Goal: Find contact information: Find contact information

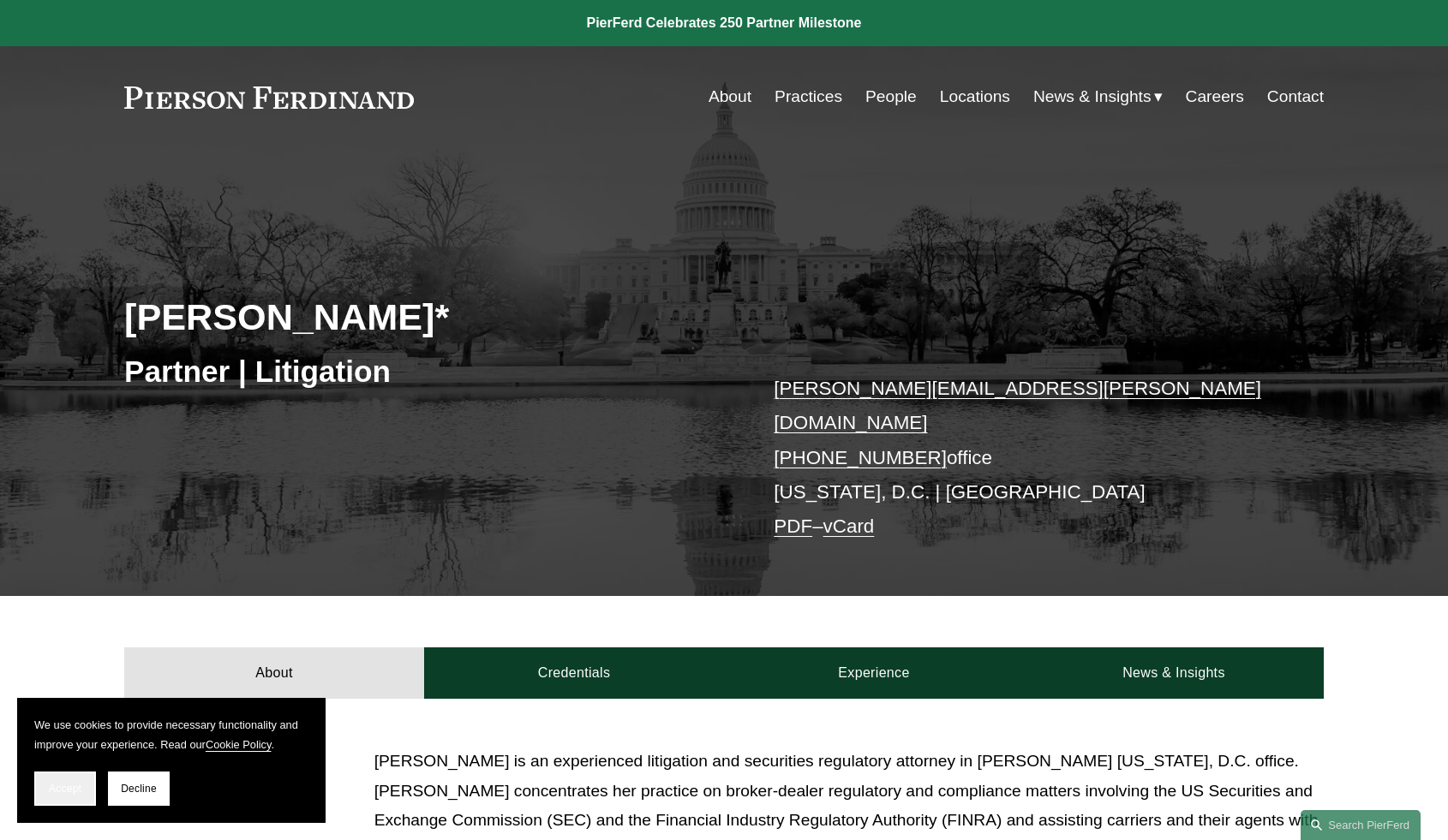
click at [55, 782] on button "Accept" at bounding box center [65, 788] width 62 height 34
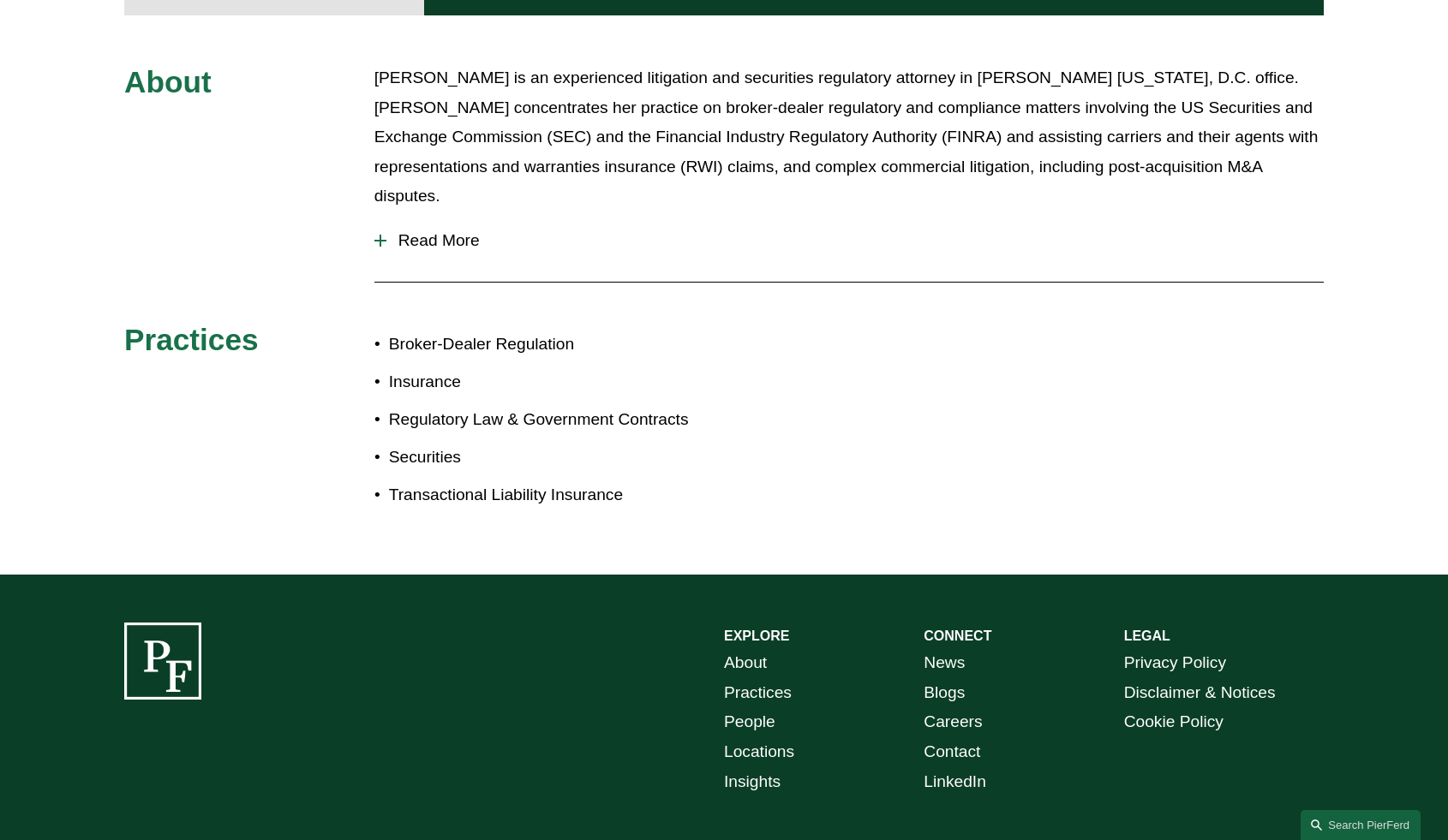
scroll to position [685, 0]
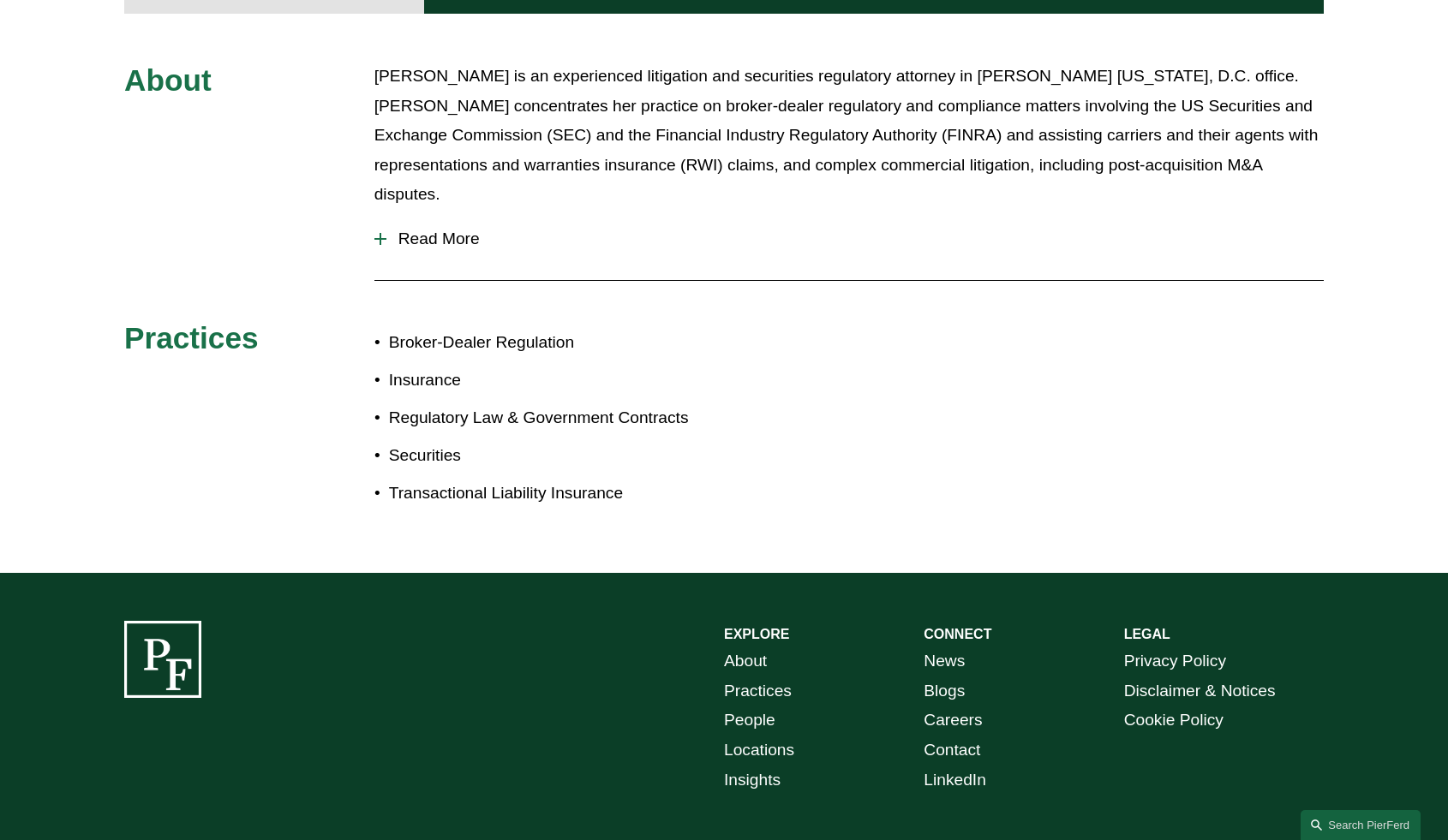
click at [751, 736] on link "Locations" at bounding box center [760, 751] width 70 height 30
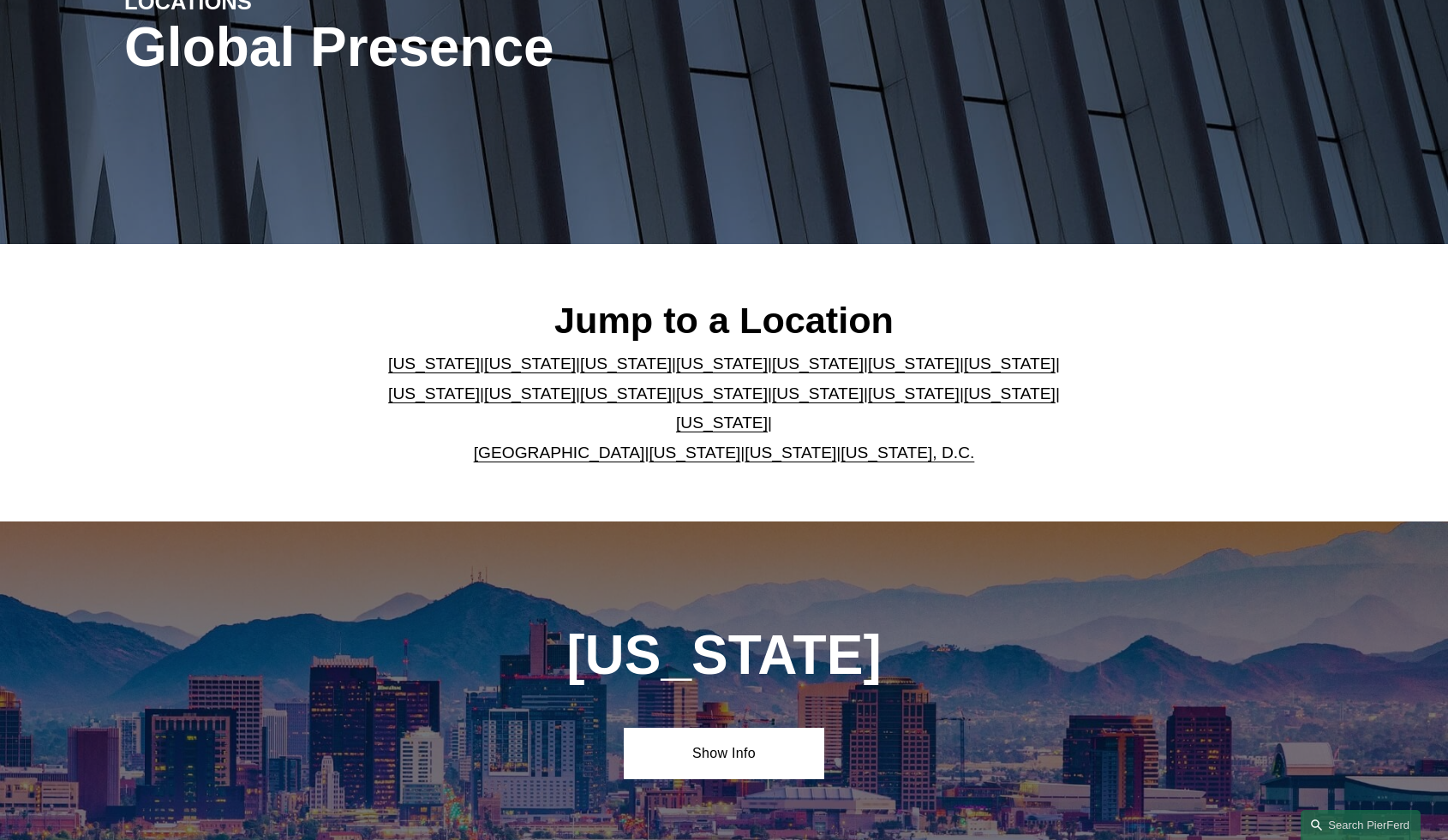
scroll to position [257, 0]
click at [676, 403] on link "[US_STATE]" at bounding box center [722, 393] width 92 height 18
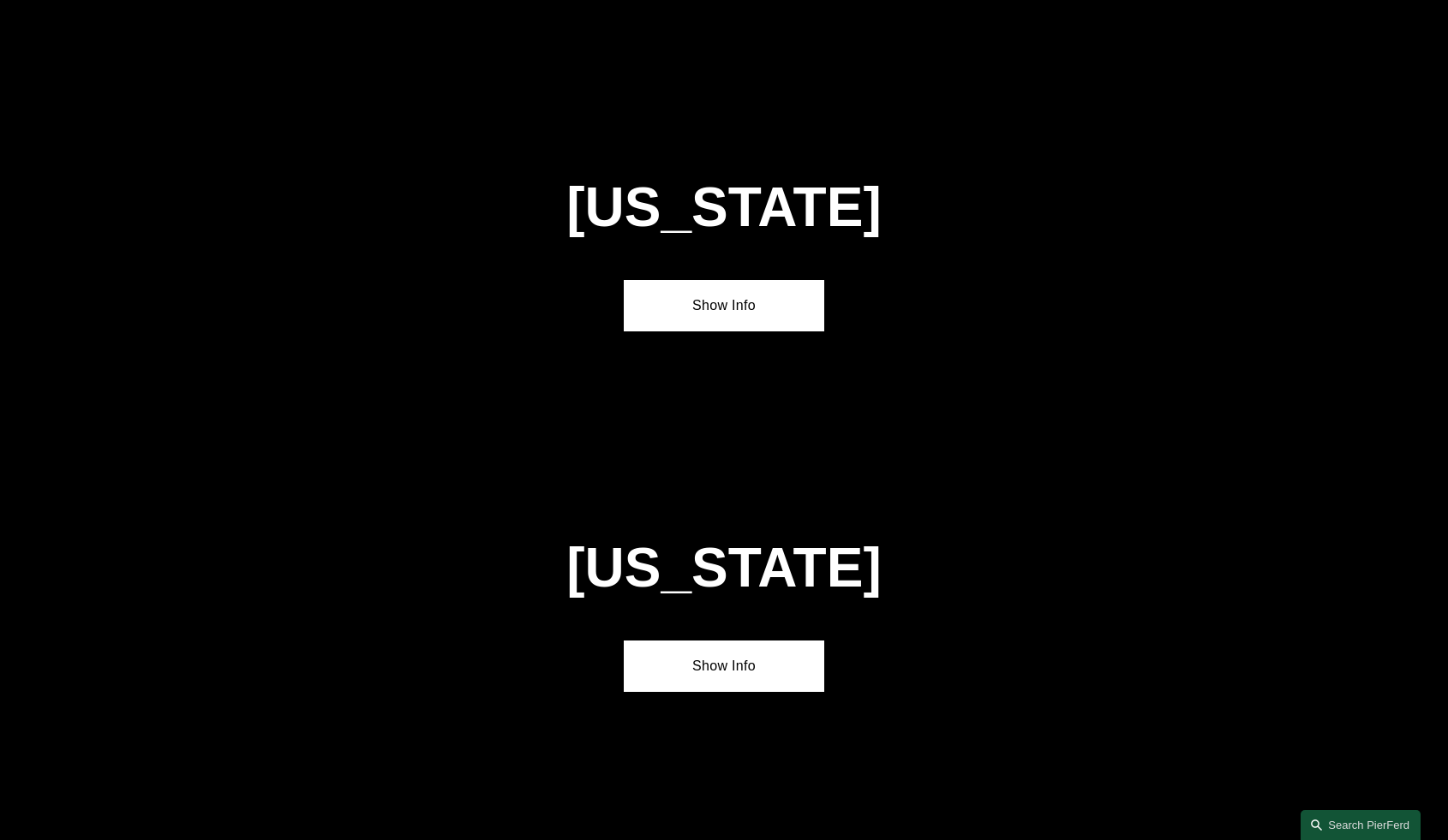
scroll to position [4389, 0]
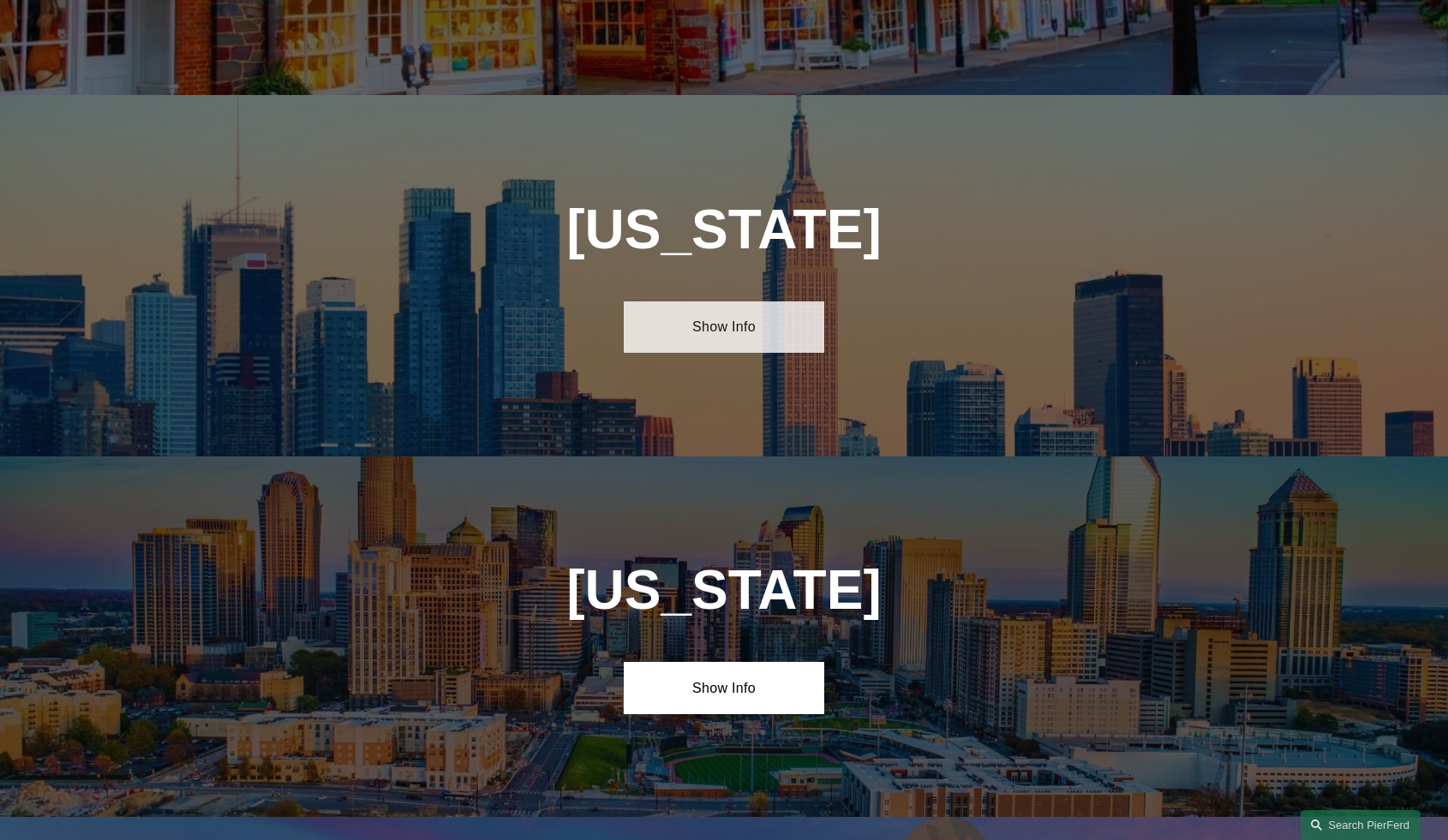
click at [699, 302] on link "Show Info" at bounding box center [724, 328] width 200 height 52
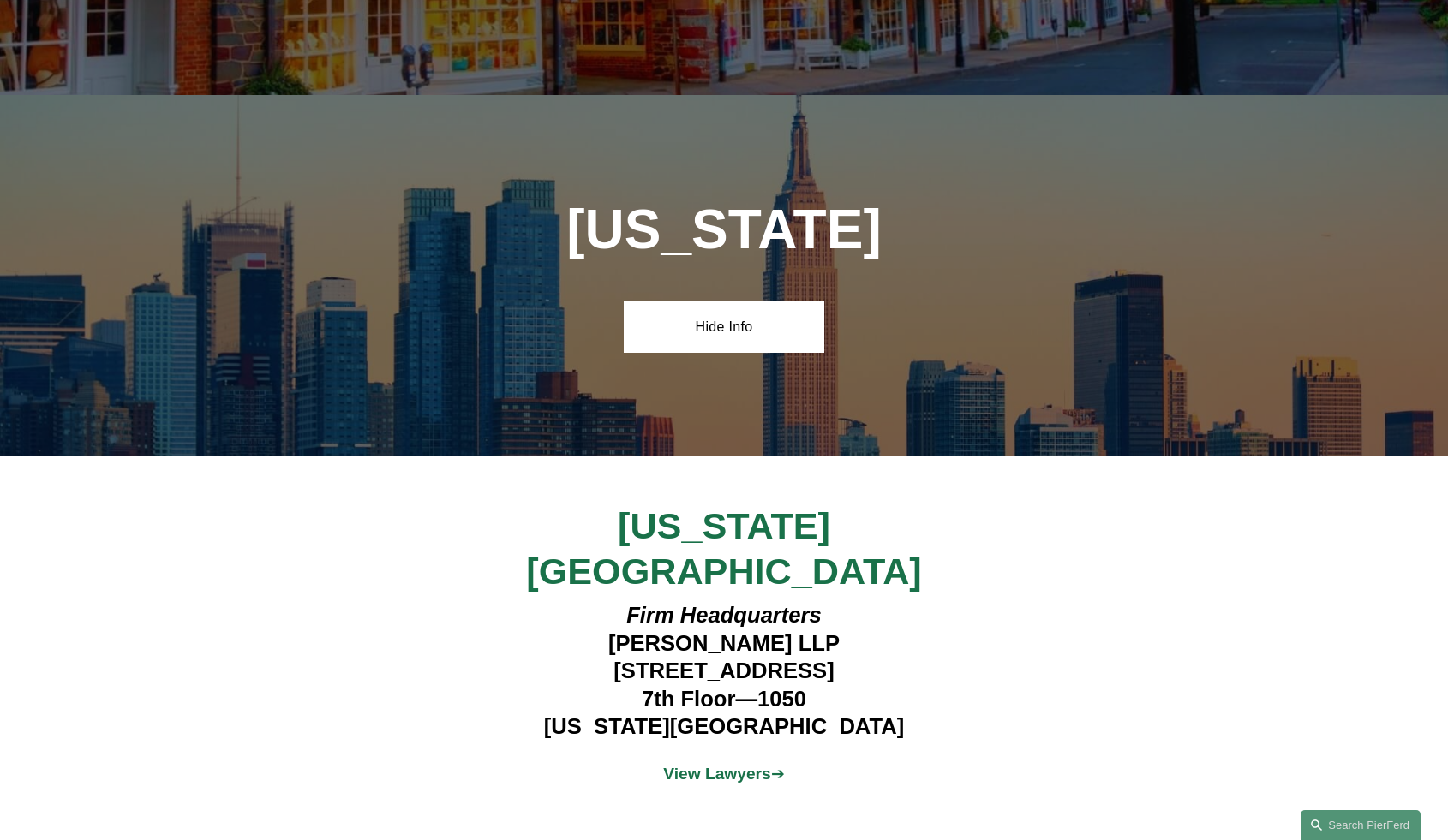
drag, startPoint x: 566, startPoint y: 547, endPoint x: 871, endPoint y: 544, distance: 305.0
click at [871, 601] on h4 "Firm Headquarters [PERSON_NAME] LLP [STREET_ADDRESS][US_STATE]" at bounding box center [724, 671] width 499 height 139
drag, startPoint x: 871, startPoint y: 544, endPoint x: 813, endPoint y: 549, distance: 58.2
click at [813, 601] on h4 "Firm Headquarters [PERSON_NAME] LLP [STREET_ADDRESS][US_STATE]" at bounding box center [724, 671] width 499 height 139
click at [645, 601] on h4 "Firm Headquarters [PERSON_NAME] LLP [STREET_ADDRESS][US_STATE]" at bounding box center [724, 671] width 499 height 139
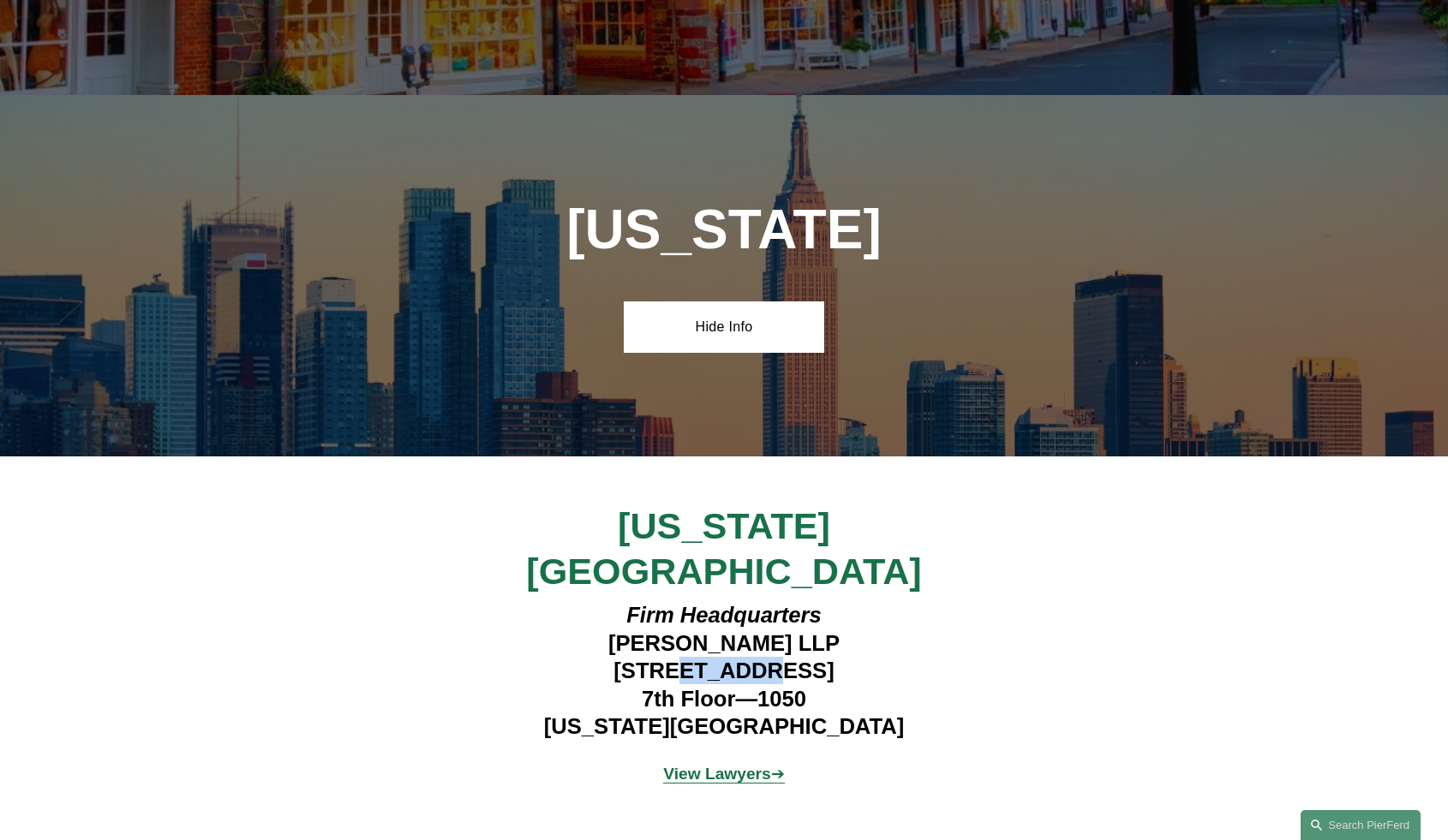
click at [645, 601] on h4 "Firm Headquarters [PERSON_NAME] LLP [STREET_ADDRESS][US_STATE]" at bounding box center [724, 671] width 499 height 139
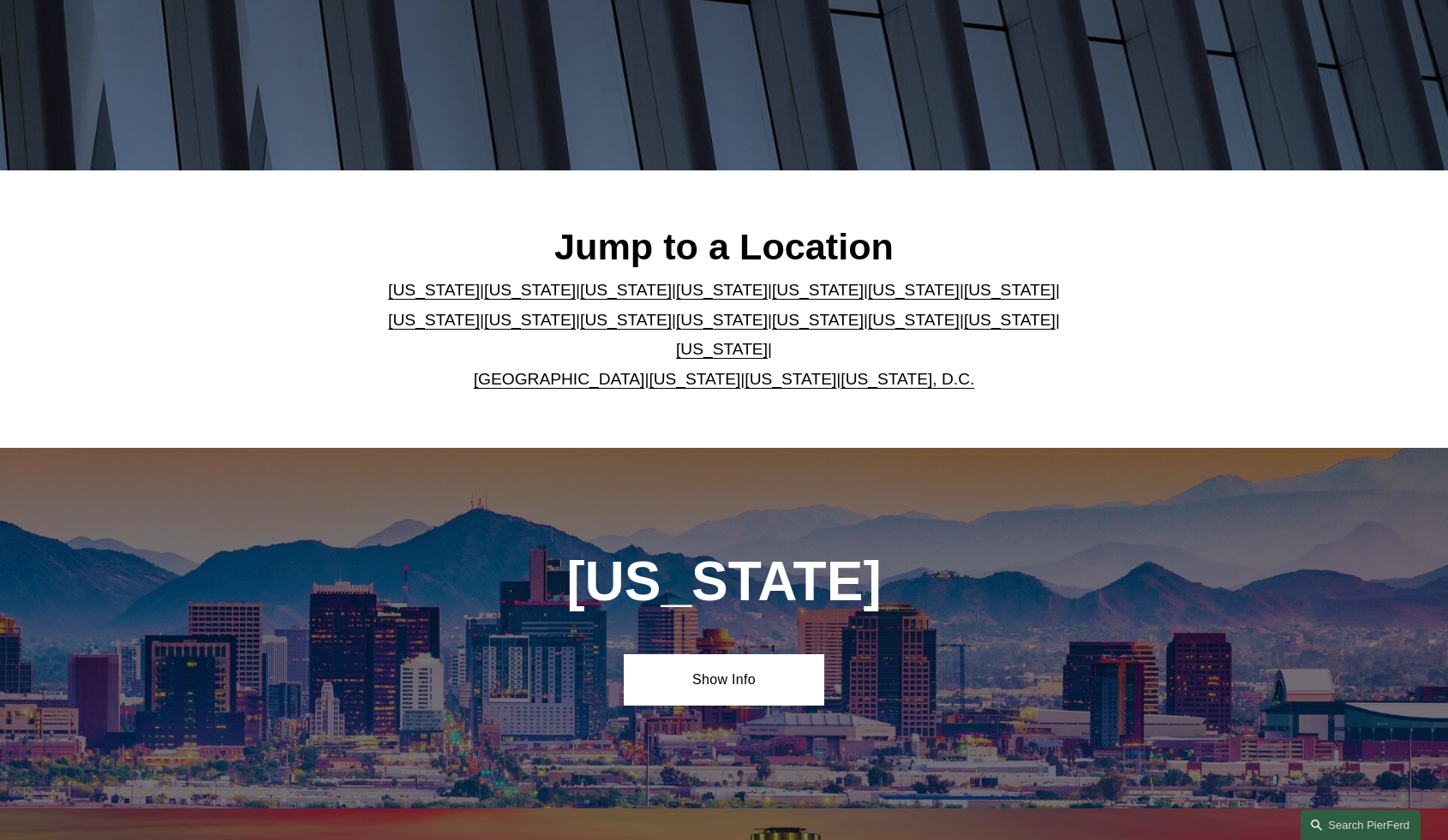
scroll to position [257, 0]
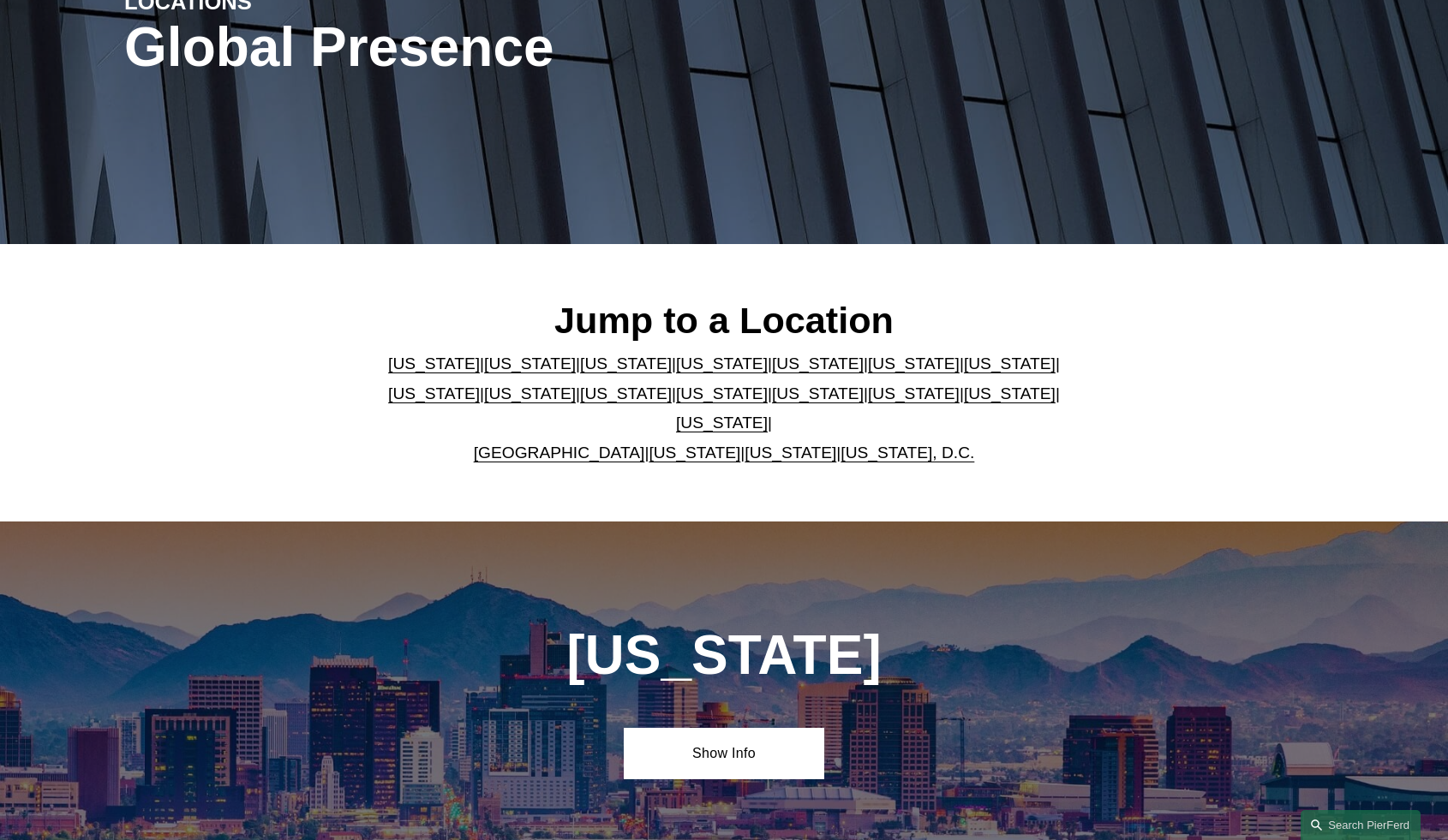
click at [1135, 428] on div "Jump to a Location [US_STATE] | [US_STATE] | [US_STATE] | [US_STATE] | [US_STAT…" at bounding box center [724, 382] width 1448 height 169
click at [1146, 298] on div "Jump to a Location [US_STATE] | [US_STATE] | [US_STATE] | [US_STATE] | [US_STAT…" at bounding box center [724, 382] width 1448 height 266
